Goal: Use online tool/utility: Utilize a website feature to perform a specific function

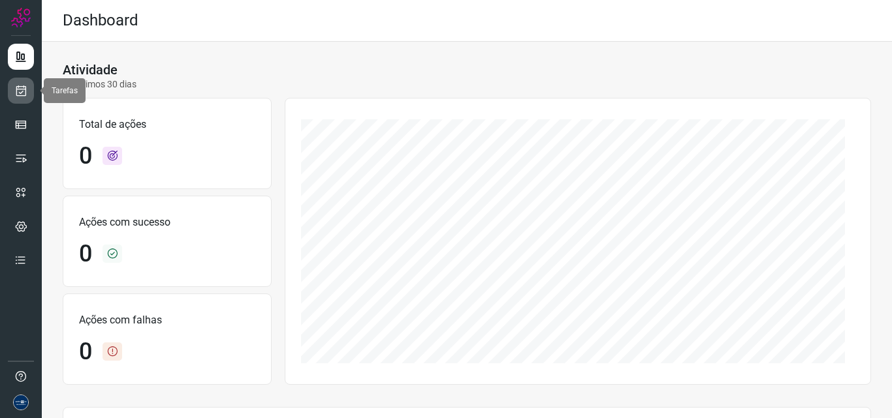
click at [22, 89] on icon at bounding box center [21, 90] width 14 height 13
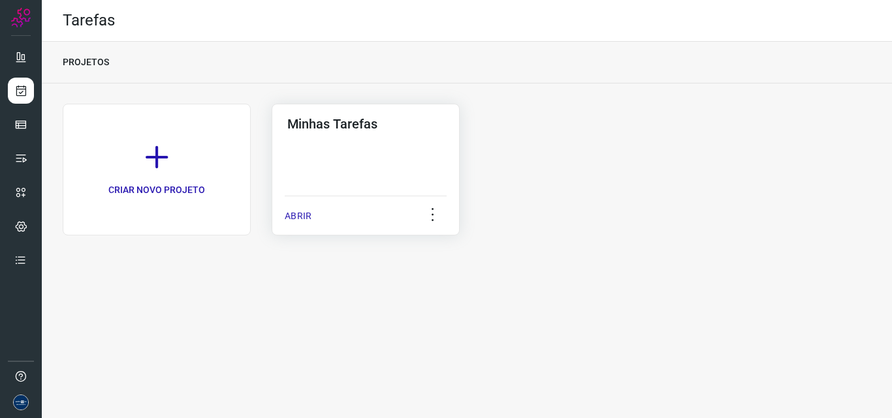
click at [297, 218] on p "ABRIR" at bounding box center [298, 217] width 27 height 14
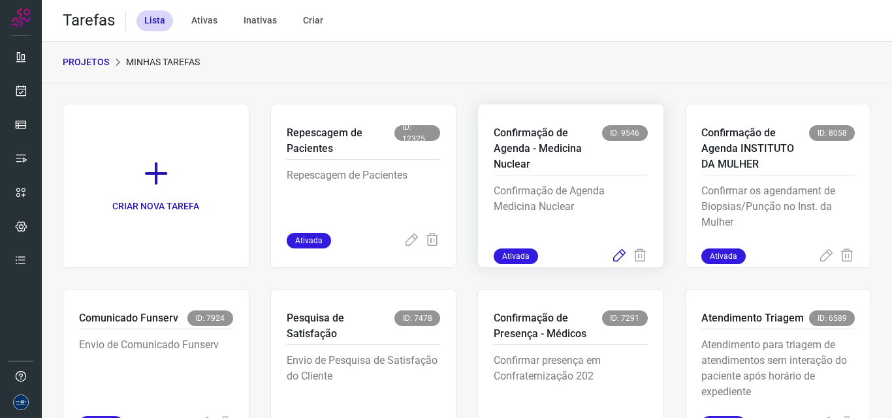
click at [612, 255] on icon at bounding box center [619, 257] width 16 height 16
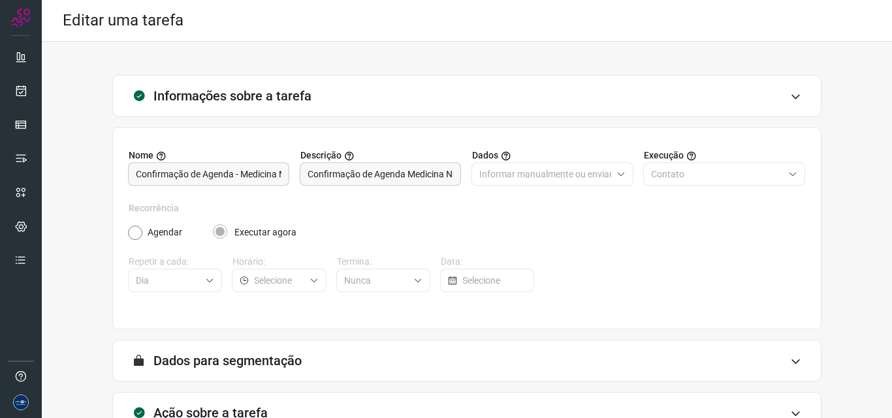
scroll to position [91, 0]
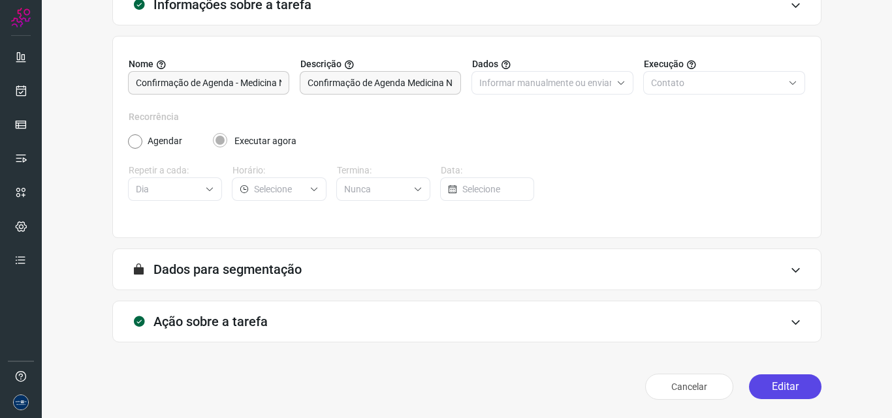
click at [766, 386] on button "Editar" at bounding box center [785, 387] width 72 height 25
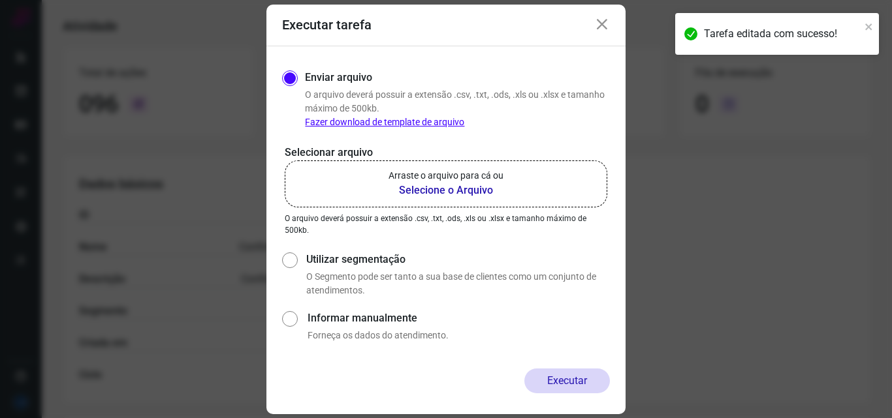
click at [458, 185] on b "Selecione o Arquivo" at bounding box center [445, 191] width 115 height 16
click at [0, 0] on input "Arraste o arquivo para cá ou Selecione o Arquivo" at bounding box center [0, 0] width 0 height 0
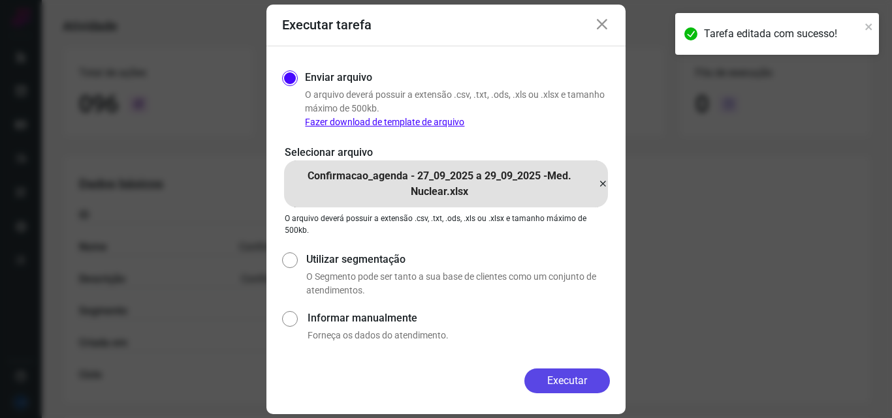
click at [560, 375] on button "Executar" at bounding box center [567, 381] width 86 height 25
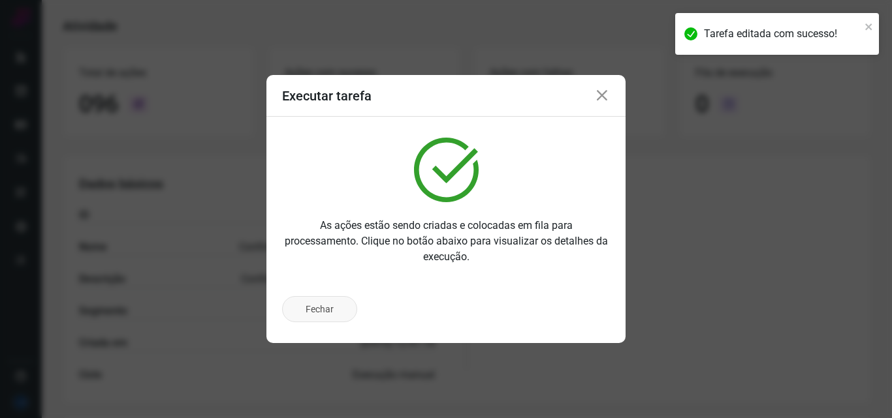
click at [330, 308] on button "Fechar" at bounding box center [319, 309] width 75 height 26
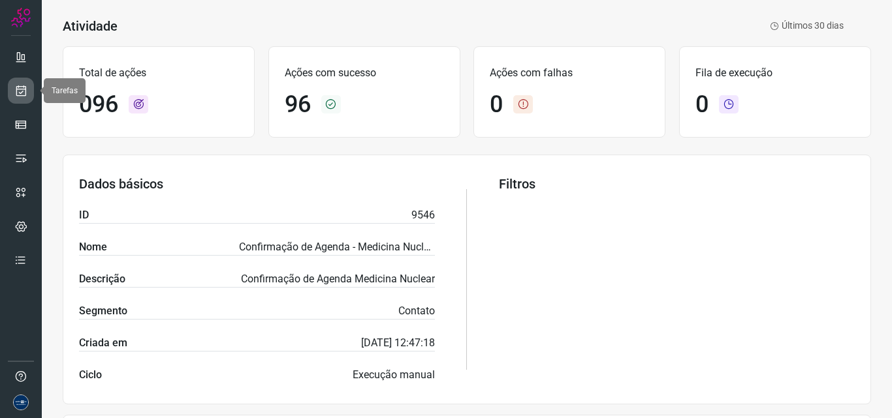
click at [17, 86] on icon at bounding box center [21, 90] width 14 height 13
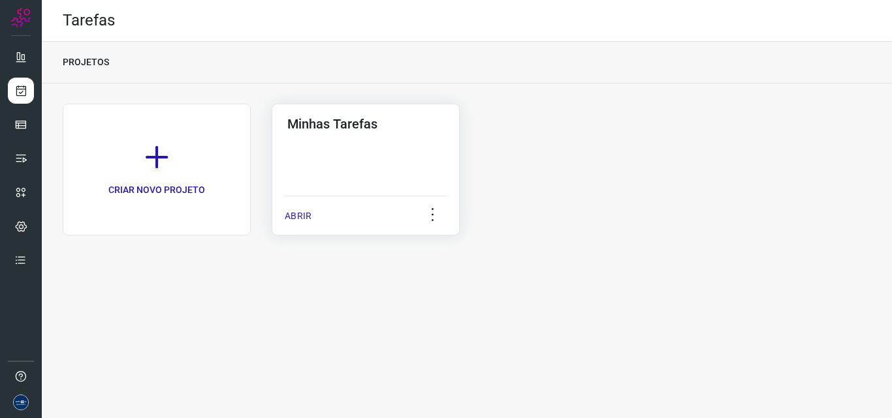
click at [314, 222] on div "ABRIR" at bounding box center [366, 212] width 162 height 33
click at [294, 219] on p "ABRIR" at bounding box center [298, 217] width 27 height 14
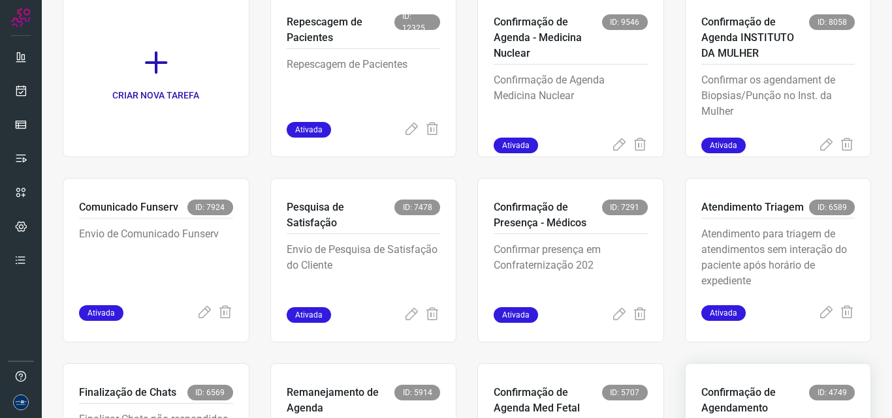
scroll to position [253, 0]
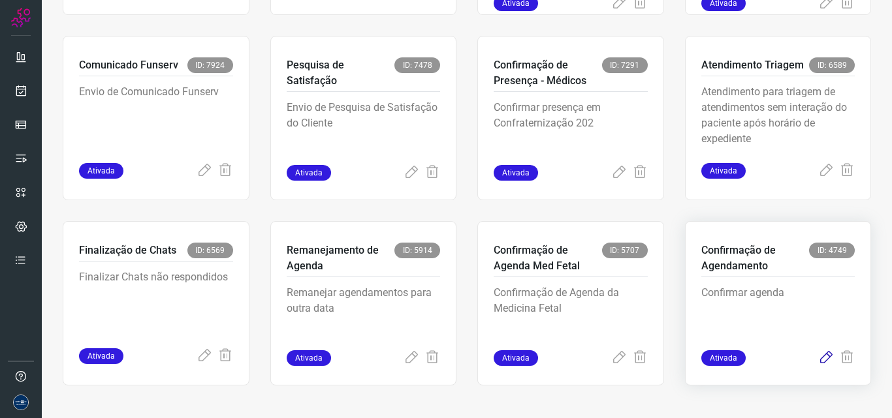
click at [818, 364] on icon at bounding box center [826, 359] width 16 height 16
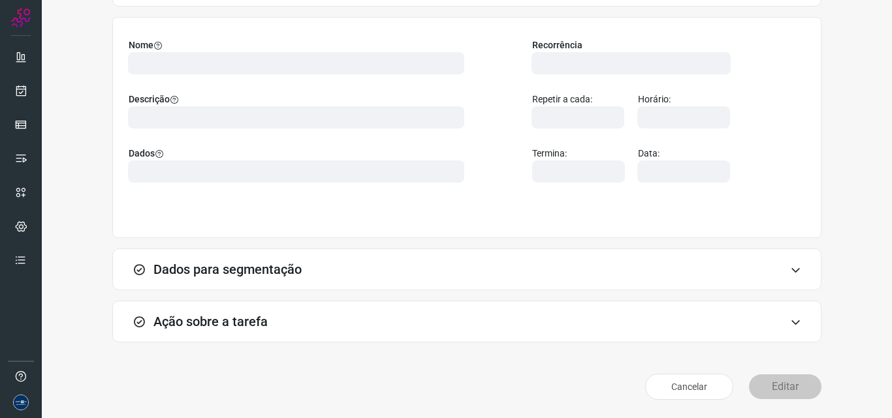
scroll to position [91, 0]
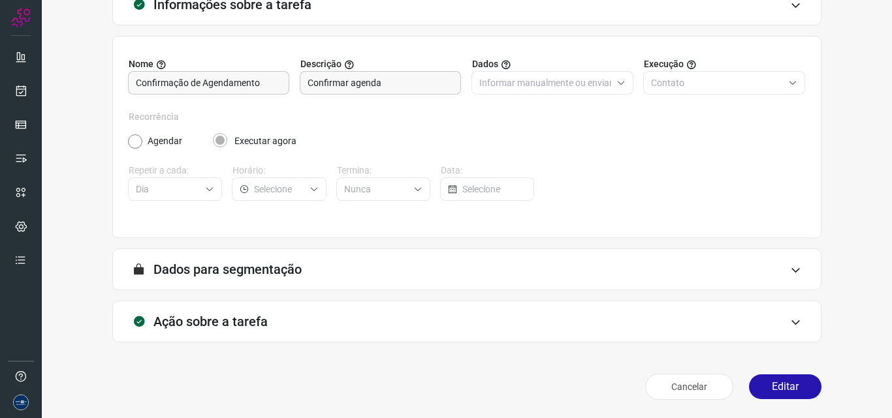
click at [527, 377] on div "Cancelar Editar" at bounding box center [466, 387] width 709 height 37
click at [774, 388] on button "Editar" at bounding box center [785, 387] width 72 height 25
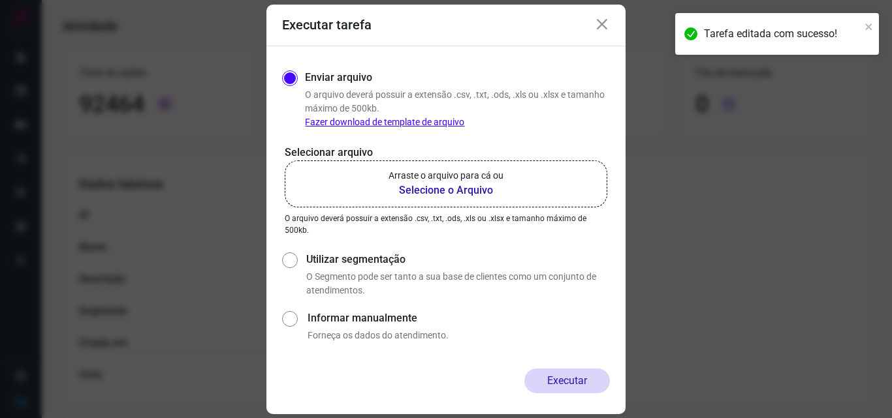
click at [424, 174] on p "Arraste o arquivo para cá ou" at bounding box center [445, 176] width 115 height 14
click at [0, 0] on input "Arraste o arquivo para cá ou Selecione o Arquivo" at bounding box center [0, 0] width 0 height 0
click at [600, 24] on icon at bounding box center [602, 25] width 16 height 16
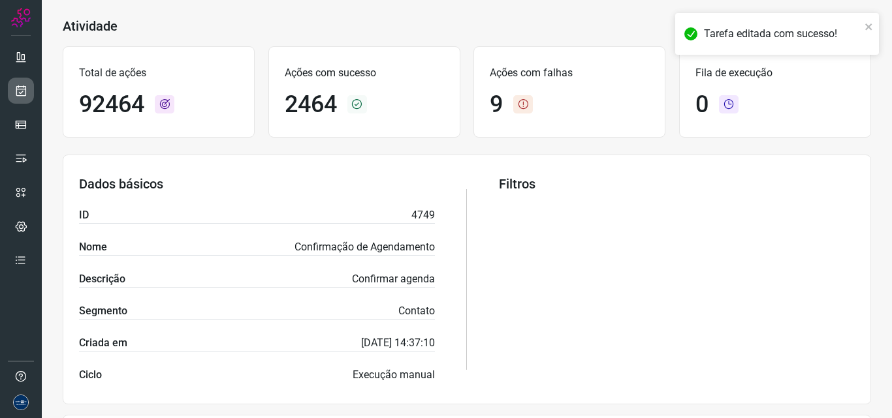
click at [8, 89] on link at bounding box center [21, 91] width 26 height 26
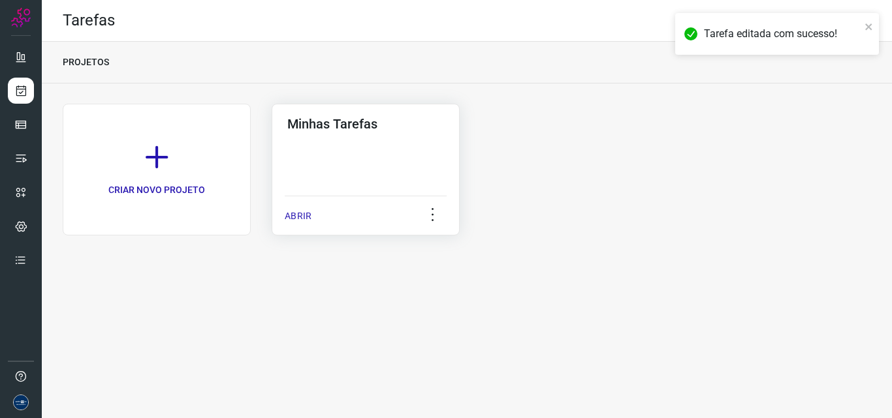
click at [309, 217] on p "ABRIR" at bounding box center [298, 217] width 27 height 14
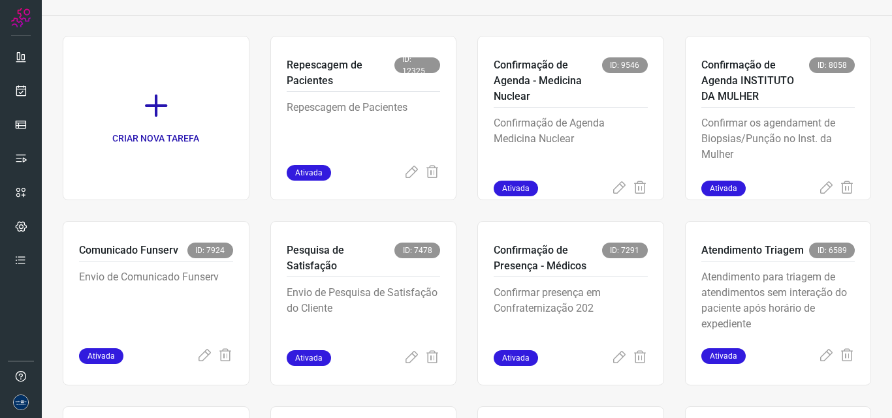
scroll to position [253, 0]
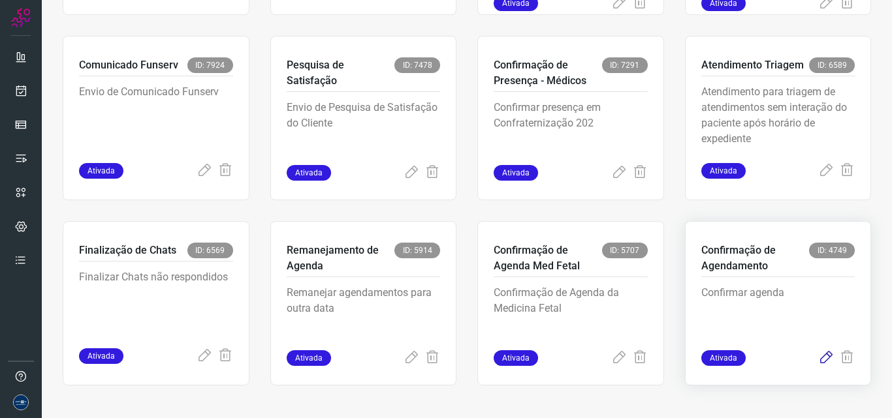
click at [818, 358] on icon at bounding box center [826, 359] width 16 height 16
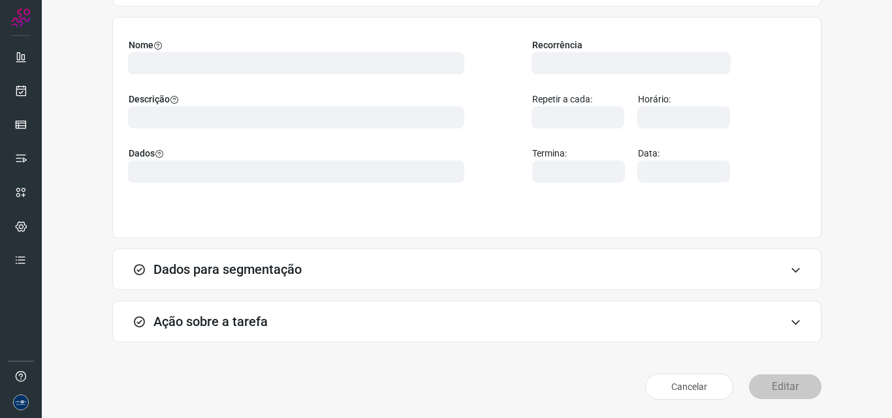
scroll to position [91, 0]
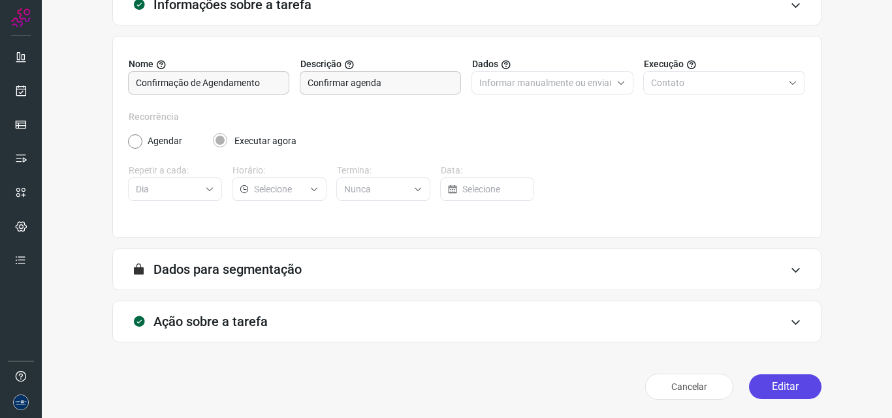
click at [790, 388] on button "Editar" at bounding box center [785, 387] width 72 height 25
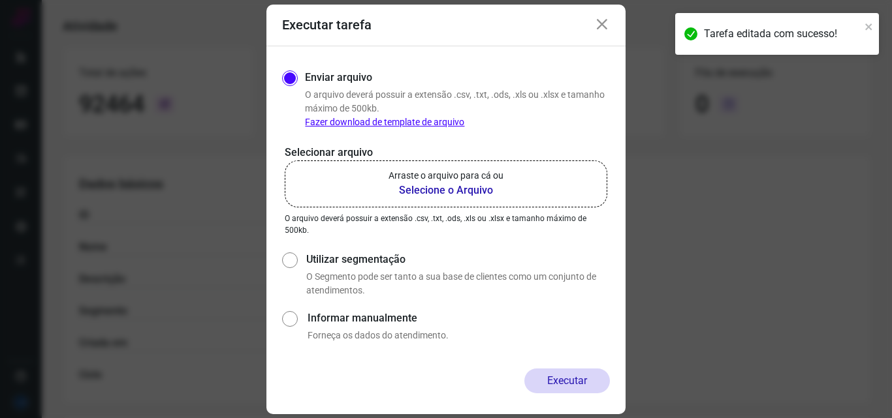
click at [431, 189] on b "Selecione o Arquivo" at bounding box center [445, 191] width 115 height 16
click at [0, 0] on input "Arraste o arquivo para cá ou Selecione o Arquivo" at bounding box center [0, 0] width 0 height 0
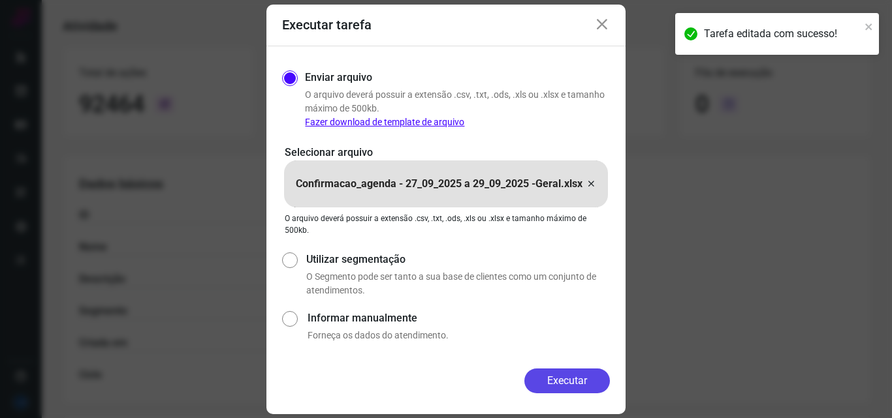
click at [559, 379] on button "Executar" at bounding box center [567, 381] width 86 height 25
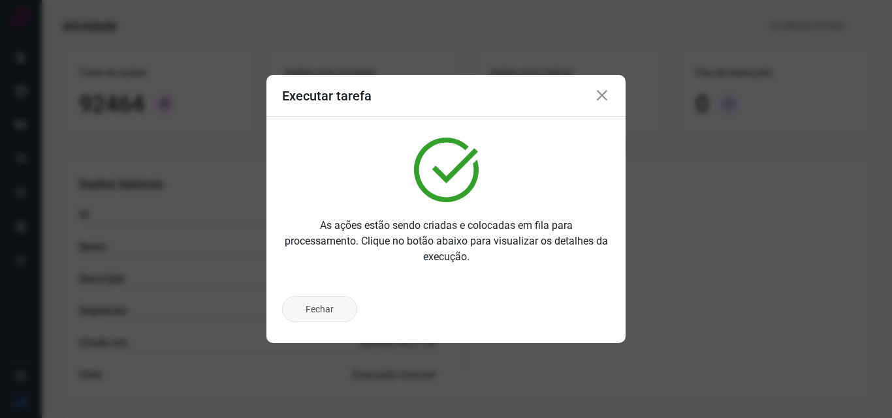
click at [311, 303] on button "Fechar" at bounding box center [319, 309] width 75 height 26
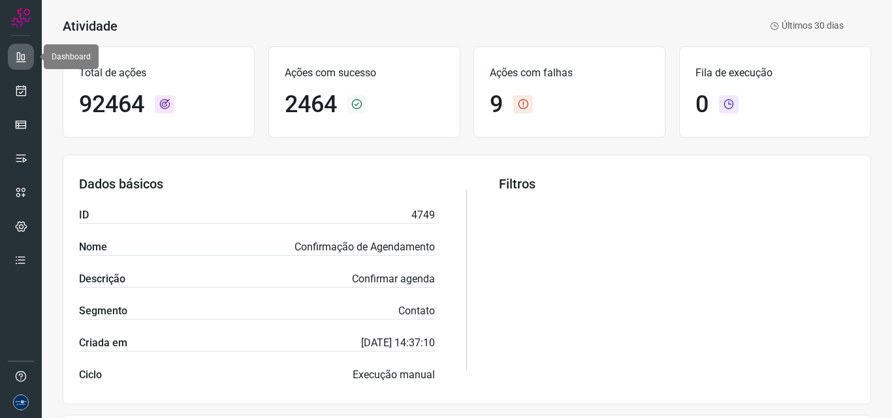
click at [14, 55] on link at bounding box center [21, 57] width 26 height 26
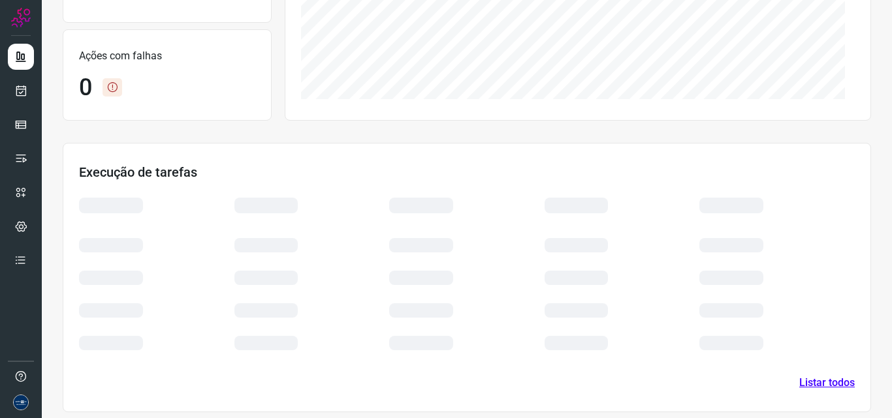
scroll to position [272, 0]
